Goal: Information Seeking & Learning: Learn about a topic

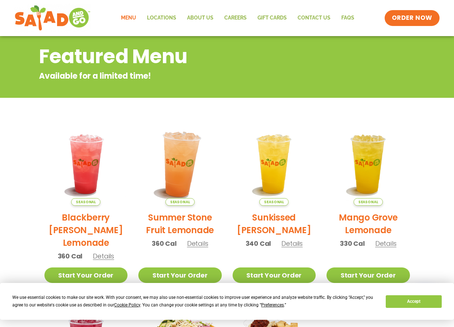
scroll to position [181, 0]
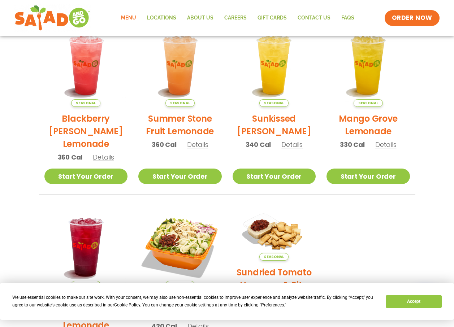
click at [195, 144] on span "Details" at bounding box center [197, 144] width 21 height 9
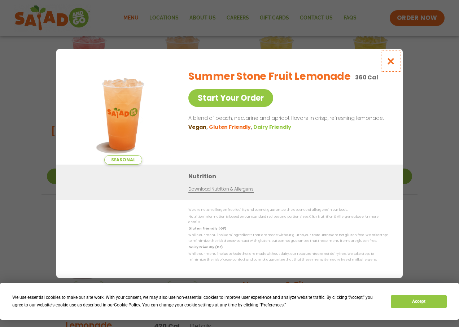
click at [396, 63] on icon "Close modal" at bounding box center [391, 61] width 9 height 8
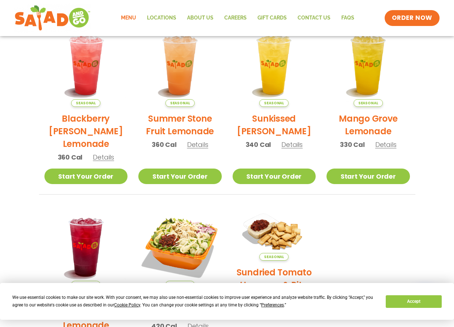
click at [297, 146] on span "Details" at bounding box center [291, 144] width 21 height 9
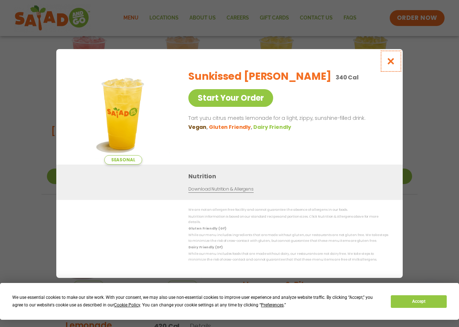
click at [390, 65] on icon "Close modal" at bounding box center [391, 61] width 9 height 8
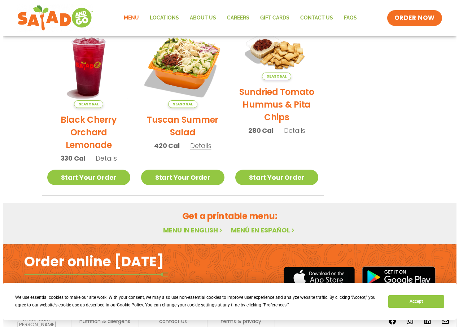
scroll to position [108, 0]
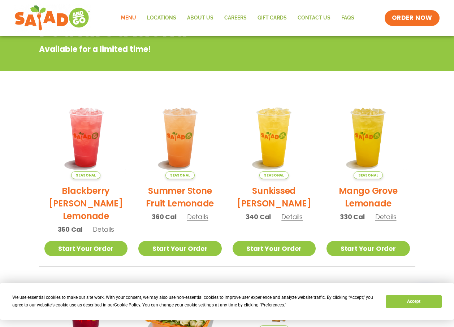
click at [101, 227] on span "Details" at bounding box center [103, 229] width 21 height 9
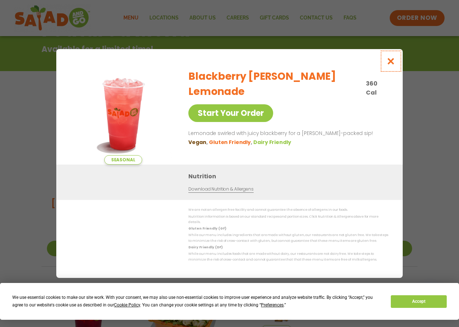
click at [392, 60] on icon "Close modal" at bounding box center [391, 61] width 9 height 8
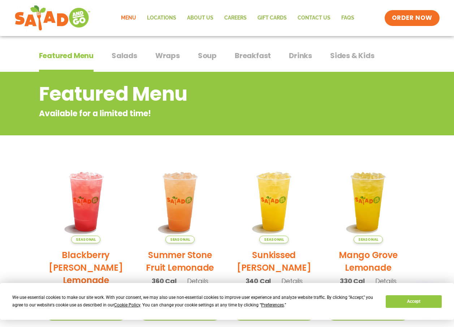
scroll to position [0, 0]
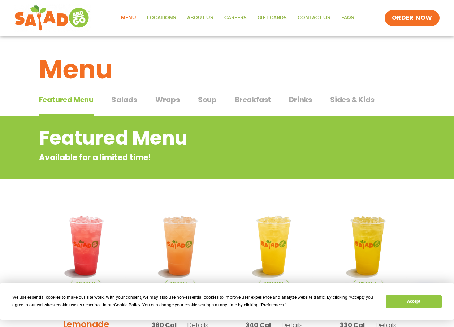
click at [349, 95] on span "Sides & Kids" at bounding box center [352, 99] width 44 height 11
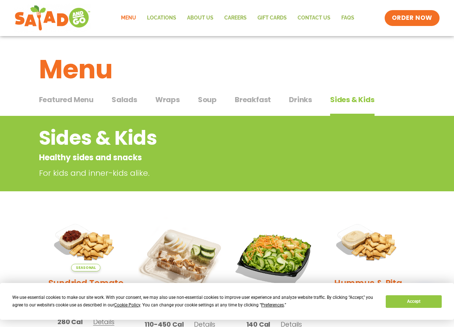
click at [310, 100] on span "Drinks" at bounding box center [300, 99] width 23 height 11
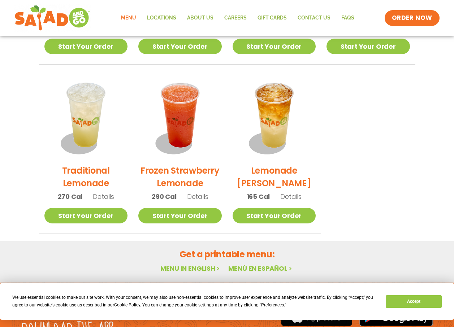
scroll to position [506, 0]
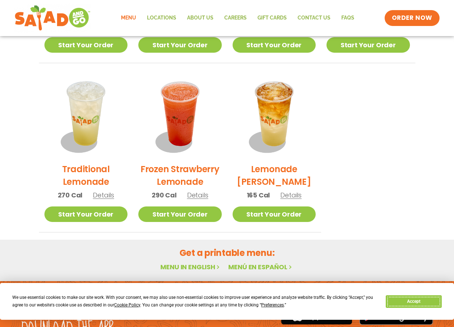
click at [414, 296] on button "Accept" at bounding box center [414, 301] width 56 height 13
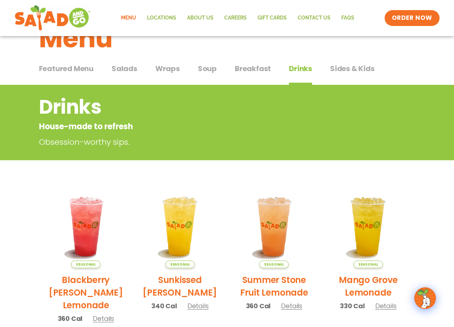
scroll to position [0, 0]
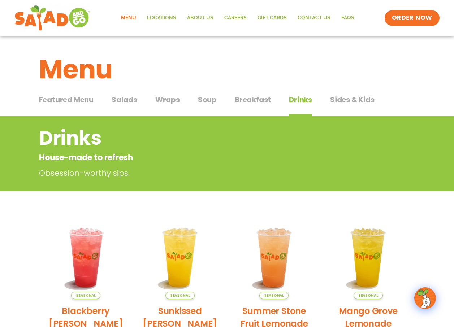
click at [262, 92] on div "Featured Menu Featured Menu Salads Salads Wraps Wraps Soup Soup Breakfast Break…" at bounding box center [227, 104] width 376 height 25
click at [253, 103] on span "Breakfast" at bounding box center [253, 99] width 36 height 11
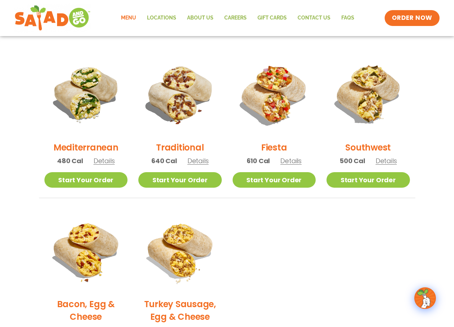
scroll to position [36, 0]
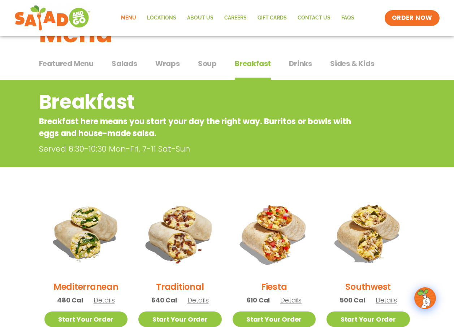
click at [205, 67] on span "Soup" at bounding box center [207, 63] width 19 height 11
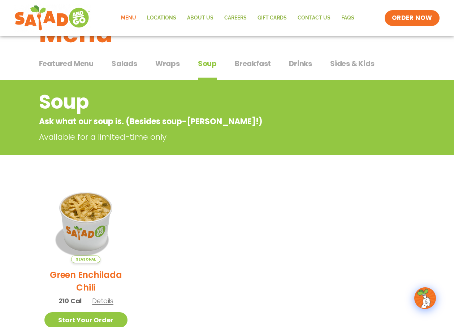
click at [174, 60] on span "Wraps" at bounding box center [167, 63] width 25 height 11
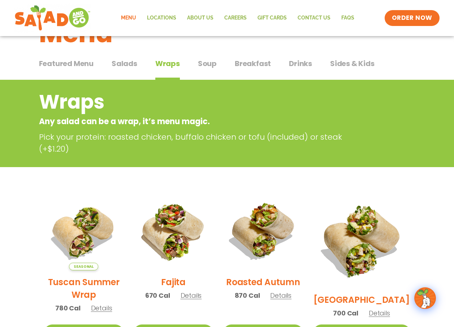
click at [130, 62] on span "Salads" at bounding box center [125, 63] width 26 height 11
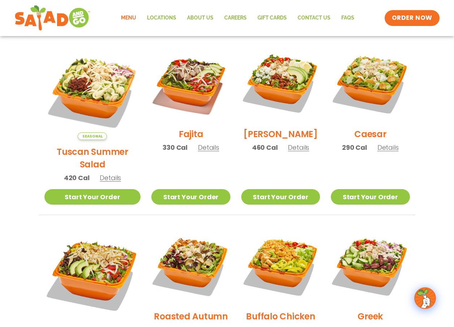
scroll to position [36, 0]
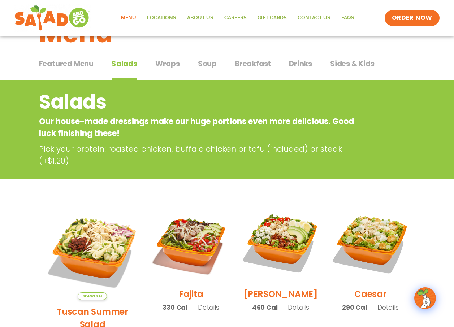
click at [66, 65] on span "Featured Menu" at bounding box center [66, 63] width 55 height 11
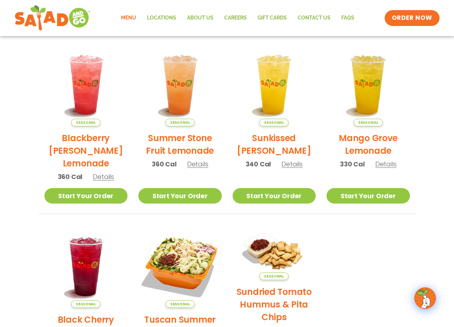
scroll to position [136, 0]
